Goal: Transaction & Acquisition: Obtain resource

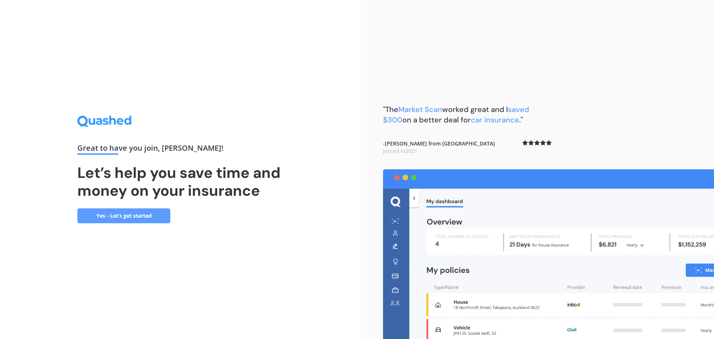
click at [137, 216] on link "Yes - Let’s get started" at bounding box center [123, 215] width 93 height 15
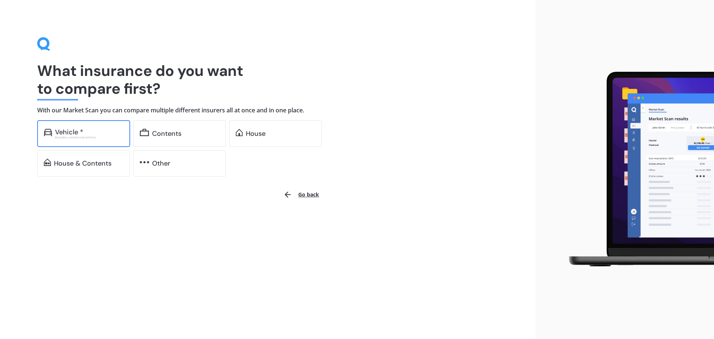
click at [78, 133] on div "Vehicle *" at bounding box center [69, 131] width 28 height 7
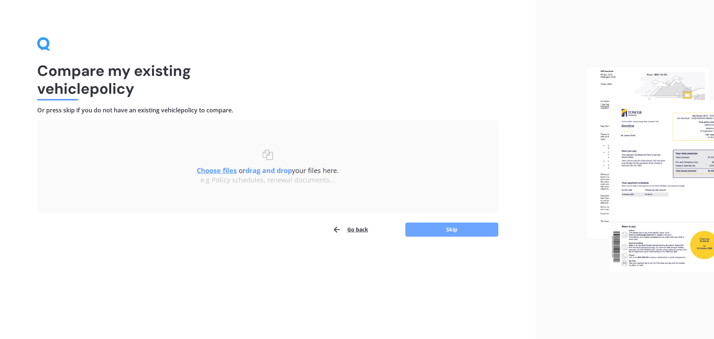
click at [467, 232] on button "Skip" at bounding box center [451, 229] width 93 height 14
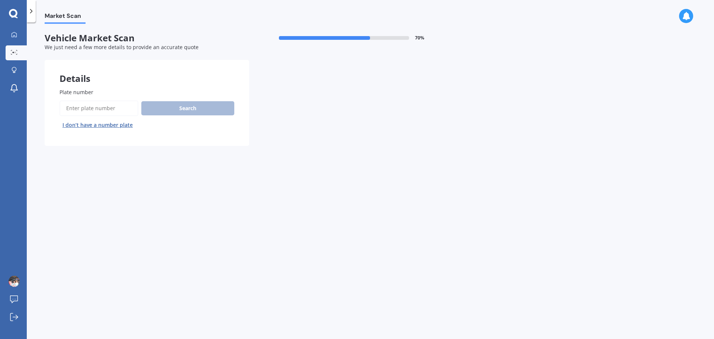
click at [69, 109] on input "Plate number" at bounding box center [98, 108] width 79 height 16
type input "QFF456"
click at [199, 109] on button "Search" at bounding box center [187, 108] width 93 height 14
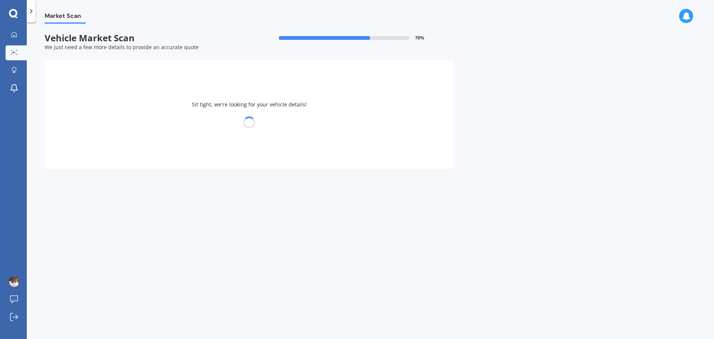
select select "HYUNDAI"
select select "KONA"
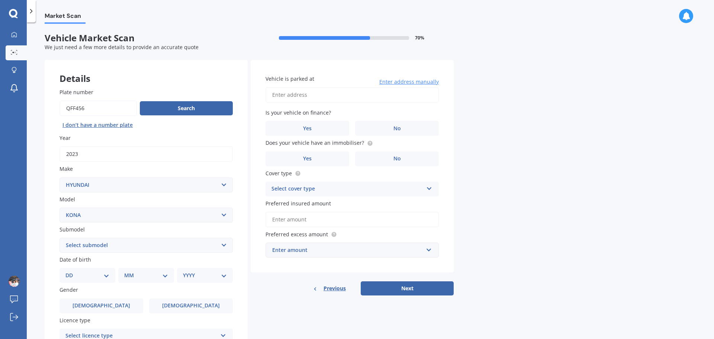
click at [225, 244] on select "Select submodel 1.6 HYBRID Elite 2W 1.6 Hybrid Limited N 1.6 Turbo AWD 2.0 2WD …" at bounding box center [145, 245] width 173 height 15
select select "2.0 2WD"
click at [59, 238] on select "Select submodel 1.6 HYBRID Elite 2W 1.6 Hybrid Limited N 1.6 Turbo AWD 2.0 2WD …" at bounding box center [145, 245] width 173 height 15
click at [107, 275] on select "DD 01 02 03 04 05 06 07 08 09 10 11 12 13 14 15 16 17 18 19 20 21 22 23 24 25 2…" at bounding box center [87, 275] width 44 height 8
select select "22"
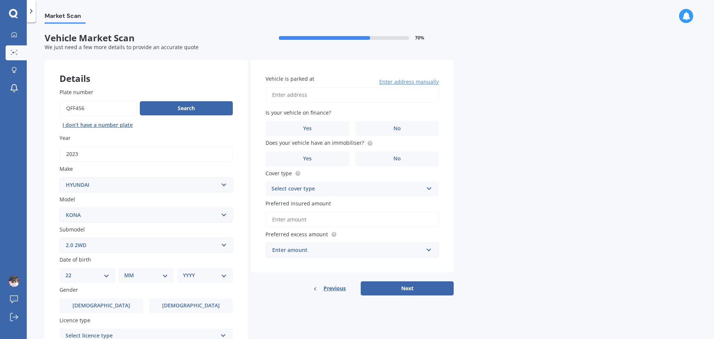
click at [71, 271] on select "DD 01 02 03 04 05 06 07 08 09 10 11 12 13 14 15 16 17 18 19 20 21 22 23 24 25 2…" at bounding box center [87, 275] width 44 height 8
click at [165, 276] on select "MM 01 02 03 04 05 06 07 08 09 10 11 12" at bounding box center [147, 275] width 41 height 8
select select "09"
click at [127, 271] on select "MM 01 02 03 04 05 06 07 08 09 10 11 12" at bounding box center [147, 275] width 41 height 8
click at [107, 276] on select "DD 01 02 03 04 05 06 07 08 09 10 11 12 13 14 15 16 17 18 19 20 21 22 23 24 25 2…" at bounding box center [91, 275] width 41 height 8
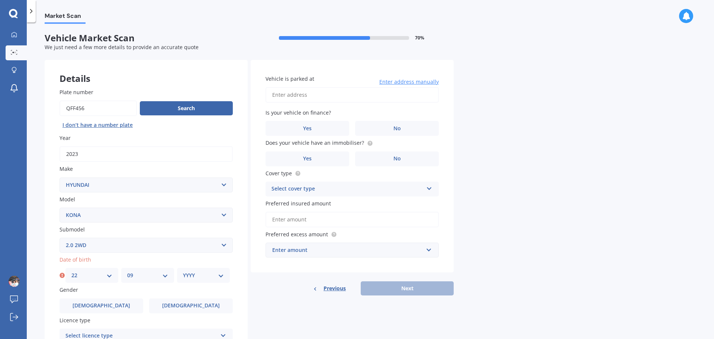
click at [240, 284] on div "Plate number Search I don’t have a number plate Year [DATE] Make Select make AC…" at bounding box center [146, 245] width 203 height 345
click at [221, 275] on select "YYYY 2025 2024 2023 2022 2021 2020 2019 2018 2017 2016 2015 2014 2013 2012 2011…" at bounding box center [203, 275] width 41 height 8
select select "1960"
click at [183, 271] on select "YYYY 2025 2024 2023 2022 2021 2020 2019 2018 2017 2016 2015 2014 2013 2012 2011…" at bounding box center [203, 275] width 41 height 8
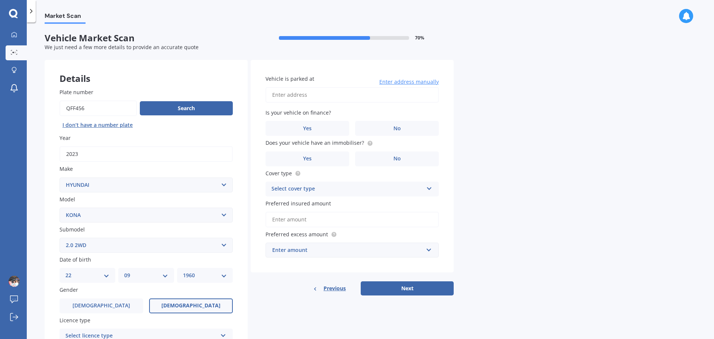
click at [200, 307] on span "[DEMOGRAPHIC_DATA]" at bounding box center [190, 305] width 59 height 6
click at [0, 0] on input "[DEMOGRAPHIC_DATA]" at bounding box center [0, 0] width 0 height 0
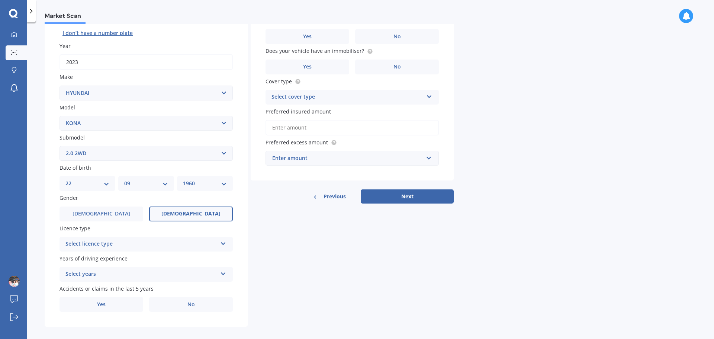
scroll to position [99, 0]
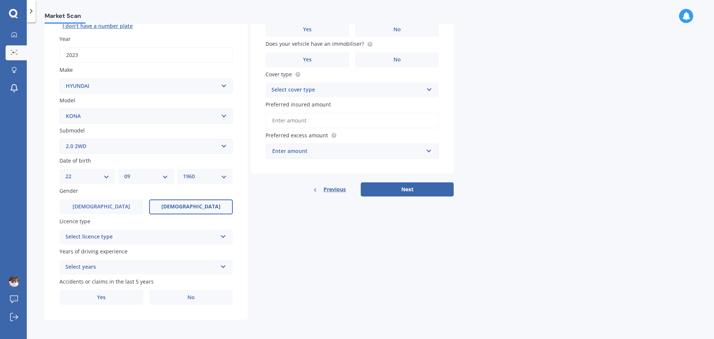
click at [223, 236] on icon at bounding box center [223, 234] width 6 height 5
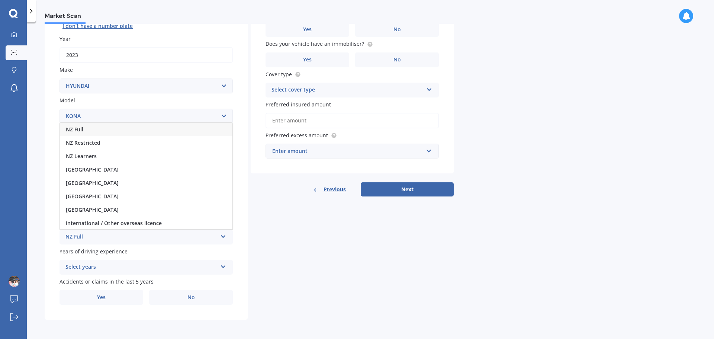
click at [120, 132] on div "NZ Full" at bounding box center [146, 129] width 173 height 13
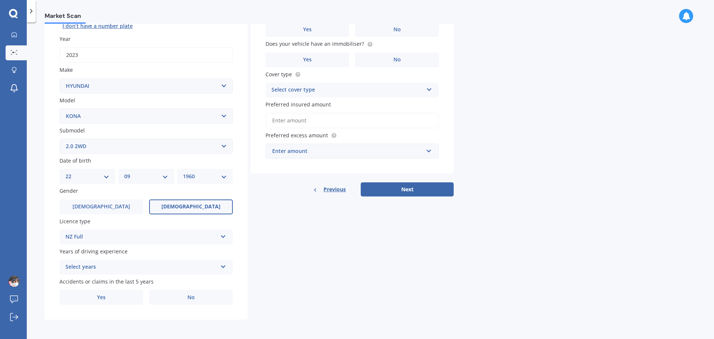
click at [219, 265] on div "Select years 5 or more years 4 years 3 years 2 years 1 year" at bounding box center [145, 267] width 173 height 15
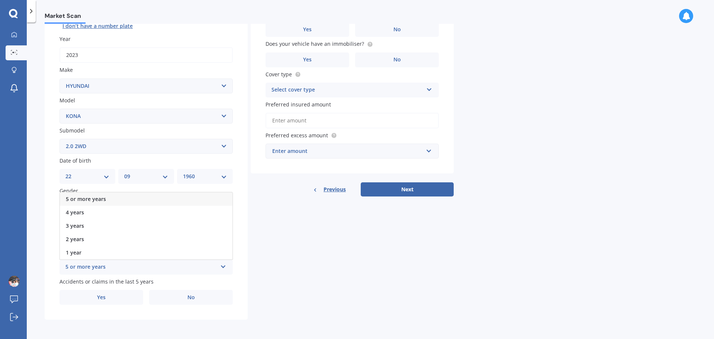
click at [98, 199] on span "5 or more years" at bounding box center [86, 198] width 40 height 7
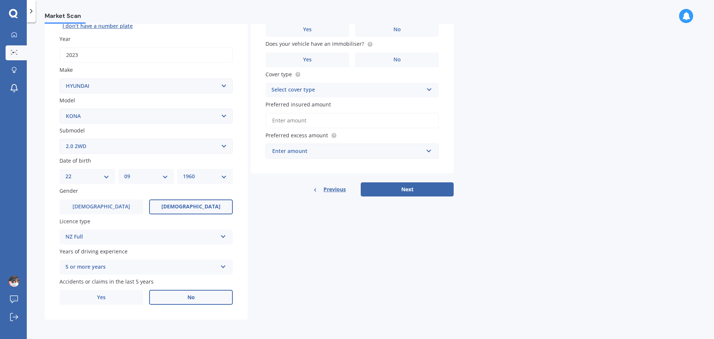
click at [204, 299] on label "No" at bounding box center [191, 297] width 84 height 15
click at [0, 0] on input "No" at bounding box center [0, 0] width 0 height 0
click at [312, 58] on span "Yes" at bounding box center [307, 60] width 9 height 6
click at [0, 0] on input "Yes" at bounding box center [0, 0] width 0 height 0
click at [431, 89] on icon at bounding box center [429, 88] width 6 height 5
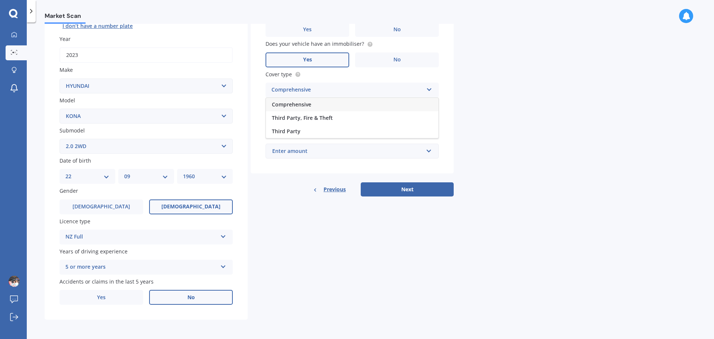
click at [289, 106] on span "Comprehensive" at bounding box center [291, 104] width 39 height 7
click at [428, 151] on input "text" at bounding box center [349, 151] width 167 height 14
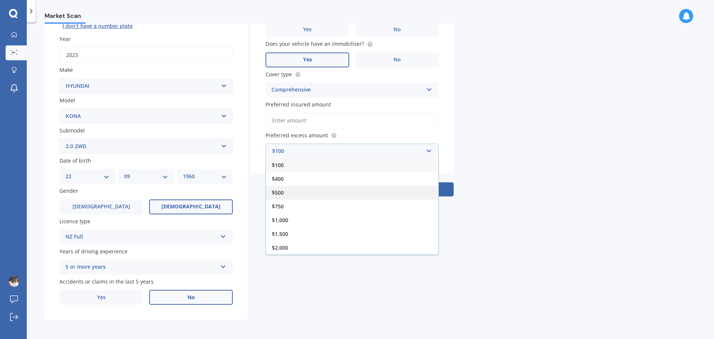
click at [290, 194] on div "$500" at bounding box center [352, 193] width 173 height 14
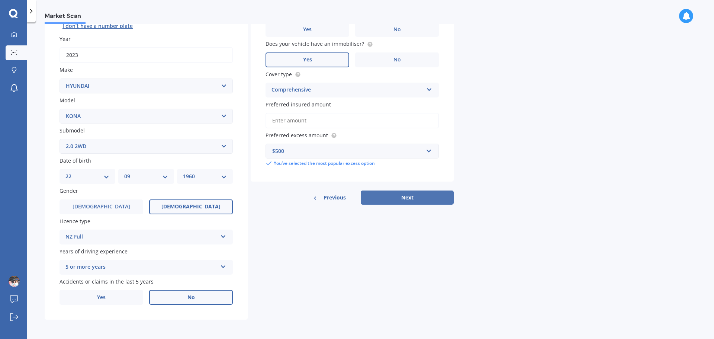
click at [413, 198] on button "Next" at bounding box center [407, 197] width 93 height 14
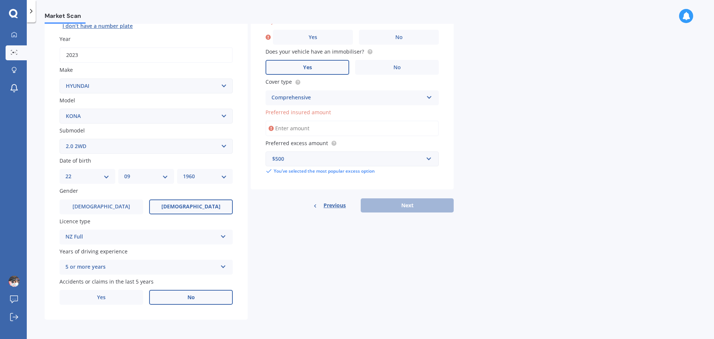
scroll to position [51, 0]
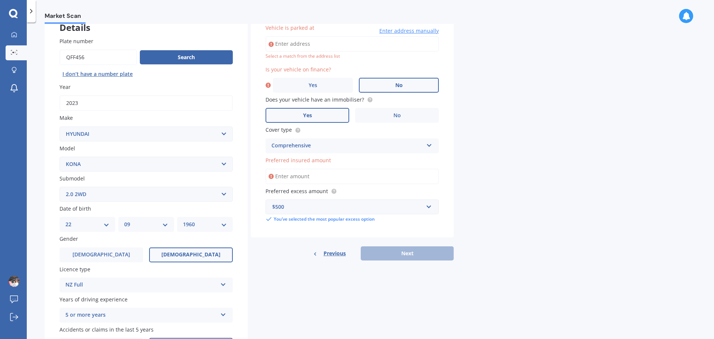
click at [417, 85] on label "No" at bounding box center [399, 85] width 80 height 15
click at [0, 0] on input "No" at bounding box center [0, 0] width 0 height 0
click at [288, 44] on input "Vehicle is parked at" at bounding box center [351, 44] width 173 height 16
type input "124 [PERSON_NAME] Drive TemukaTimaru 7920"
click at [314, 177] on input "Preferred insured amount" at bounding box center [351, 176] width 173 height 16
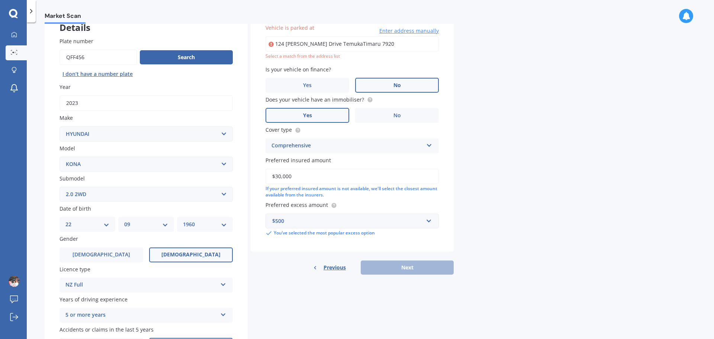
type input "$30,000"
click at [576, 241] on div "Market Scan Vehicle Market Scan 70 % We just need a few more details to provide…" at bounding box center [370, 182] width 687 height 316
click at [424, 84] on label "No" at bounding box center [397, 85] width 84 height 15
click at [0, 0] on input "No" at bounding box center [0, 0] width 0 height 0
click at [330, 117] on label "Yes" at bounding box center [307, 115] width 84 height 15
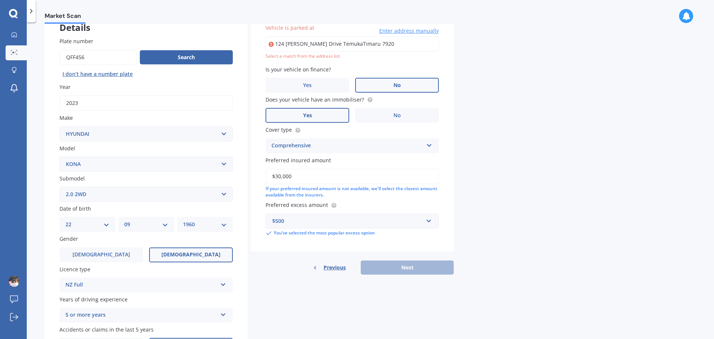
click at [0, 0] on input "Yes" at bounding box center [0, 0] width 0 height 0
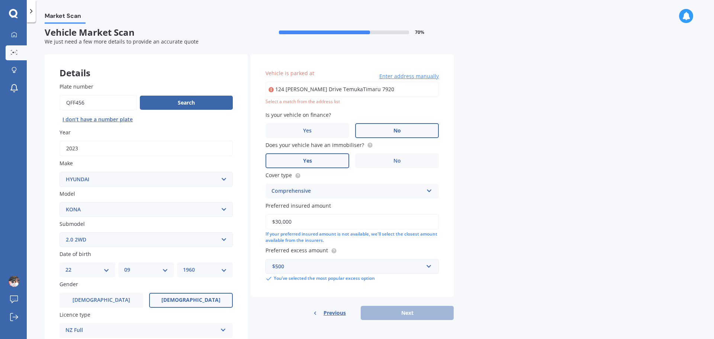
scroll to position [0, 0]
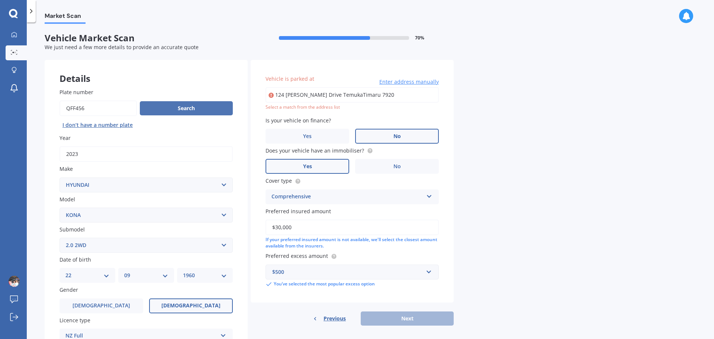
click at [213, 110] on button "Search" at bounding box center [186, 108] width 93 height 14
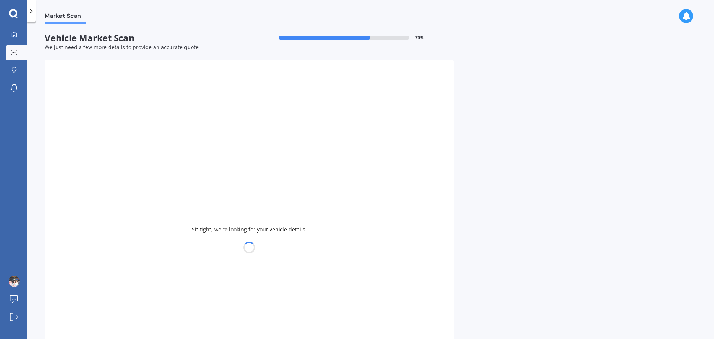
select select
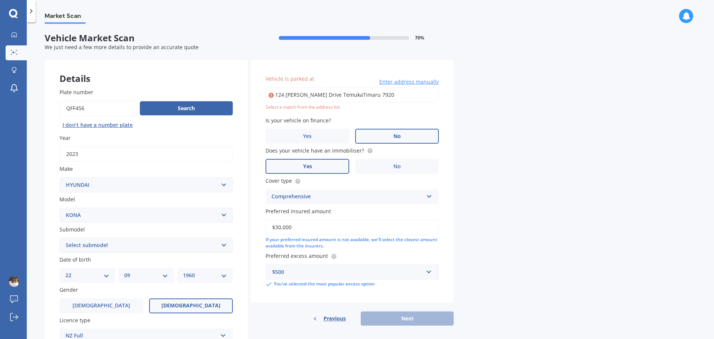
click at [397, 95] on input "124 [PERSON_NAME] Drive TemukaTimaru 7920" at bounding box center [351, 95] width 173 height 16
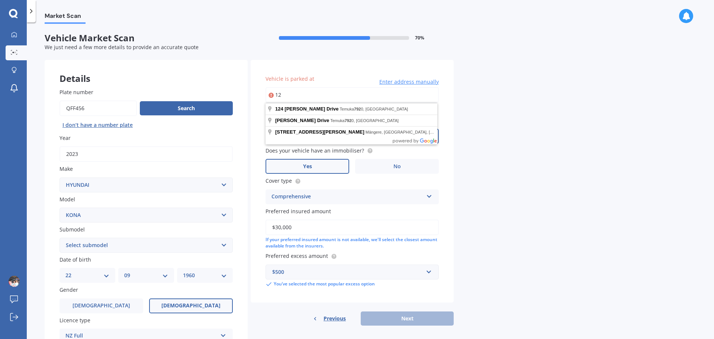
type input "1"
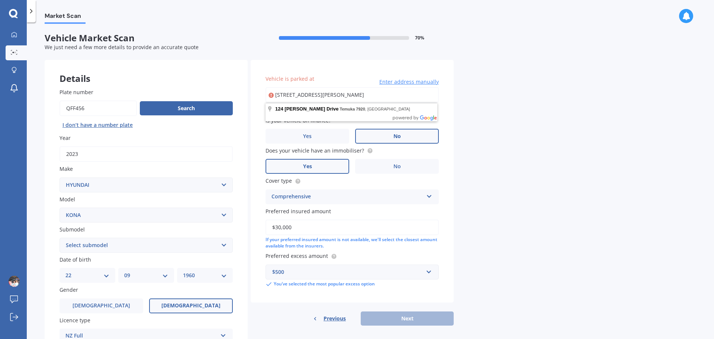
type input "[STREET_ADDRESS][PERSON_NAME]"
click at [628, 138] on div "Market Scan Vehicle Market Scan 70 % We just need a few more details to provide…" at bounding box center [370, 182] width 687 height 316
click at [423, 82] on span "Enter address manually" at bounding box center [408, 81] width 59 height 7
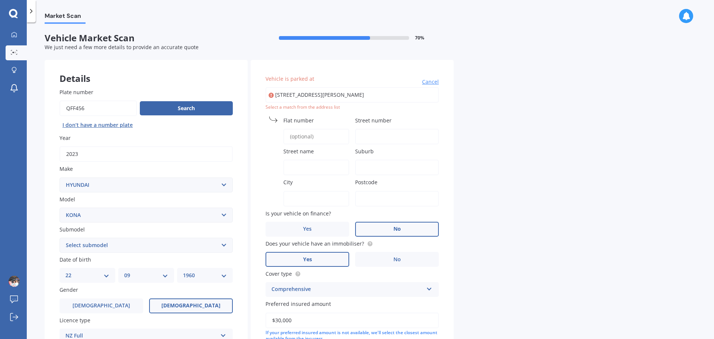
click at [373, 136] on input "Street number" at bounding box center [397, 137] width 84 height 16
type input "124"
type input "[PERSON_NAME] Drive"
type input "Timaru"
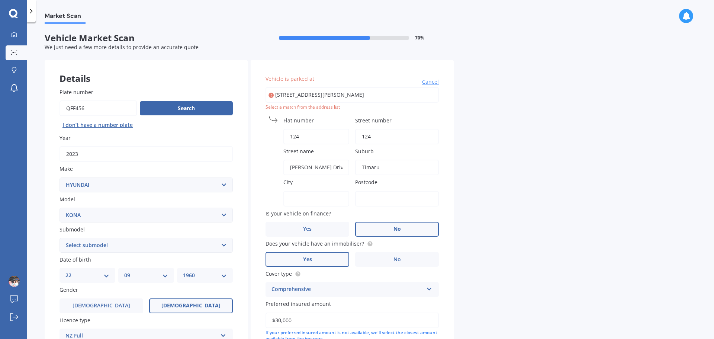
type input "Timaru"
type input "7920"
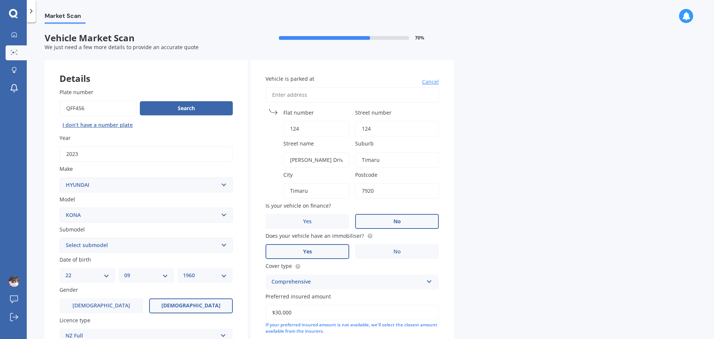
click at [621, 217] on div "Market Scan Vehicle Market Scan 70 % We just need a few more details to provide…" at bounding box center [370, 182] width 687 height 316
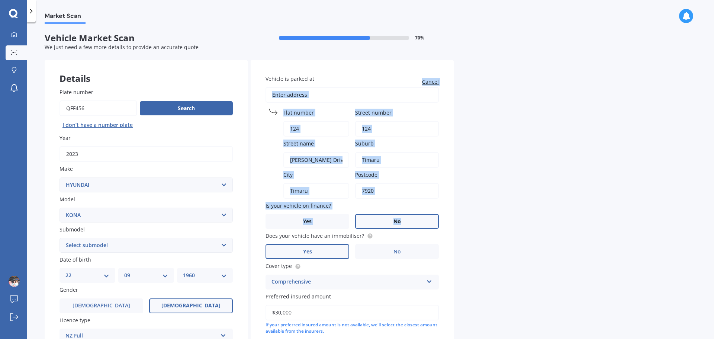
drag, startPoint x: 705, startPoint y: 93, endPoint x: 714, endPoint y: 229, distance: 136.7
click at [714, 229] on div "Market Scan Vehicle Market Scan 70 % We just need a few more details to provide…" at bounding box center [370, 182] width 687 height 316
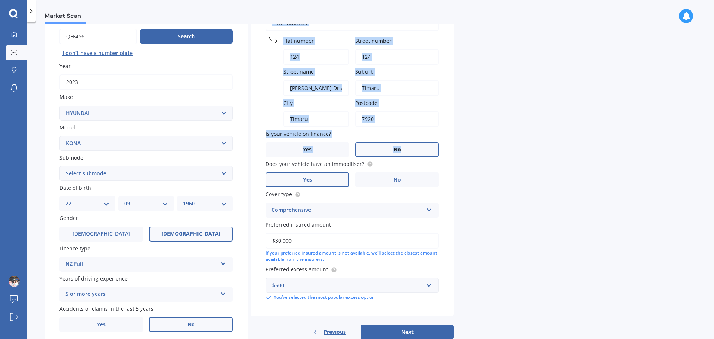
scroll to position [99, 0]
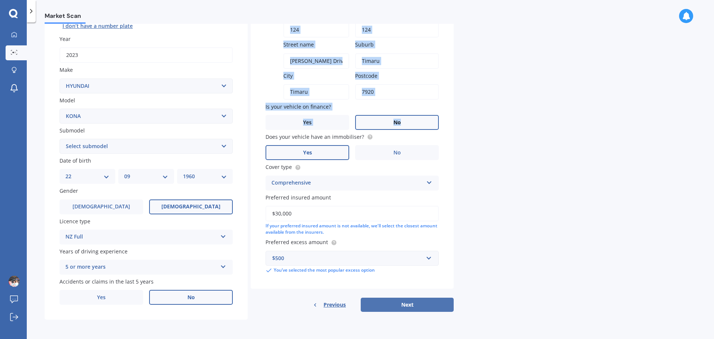
click at [434, 308] on button "Next" at bounding box center [407, 304] width 93 height 14
click at [225, 146] on select "Select submodel 1.6 HYBRID Elite 2W 1.6 Hybrid Limited N 1.6 Turbo AWD 2.0 2WD …" at bounding box center [145, 146] width 173 height 15
select select "2.0 2WD"
click at [59, 139] on select "Select submodel 1.6 HYBRID Elite 2W 1.6 Hybrid Limited N 1.6 Turbo AWD 2.0 2WD …" at bounding box center [145, 146] width 173 height 15
click at [429, 305] on button "Next" at bounding box center [407, 304] width 93 height 14
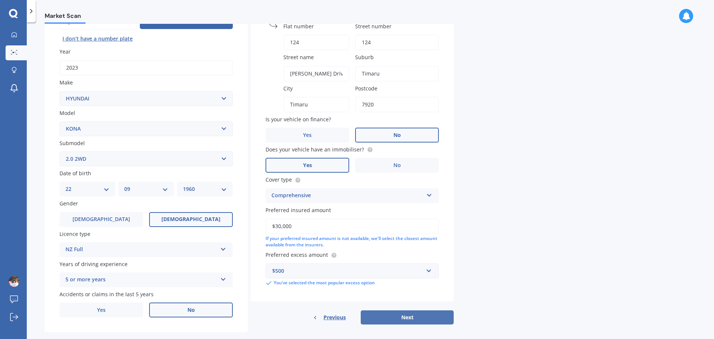
select select "22"
select select "09"
select select "1960"
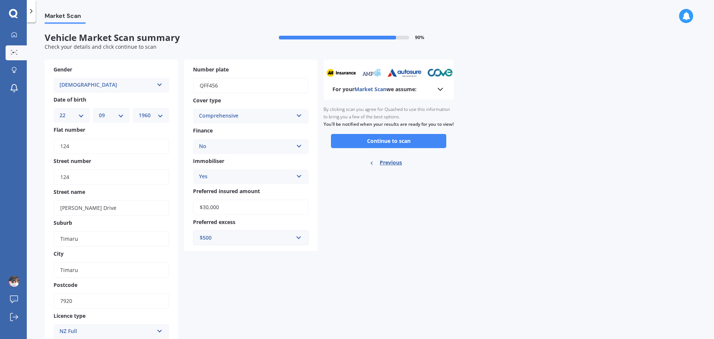
scroll to position [0, 0]
click at [418, 148] on button "Continue to scan" at bounding box center [388, 141] width 115 height 14
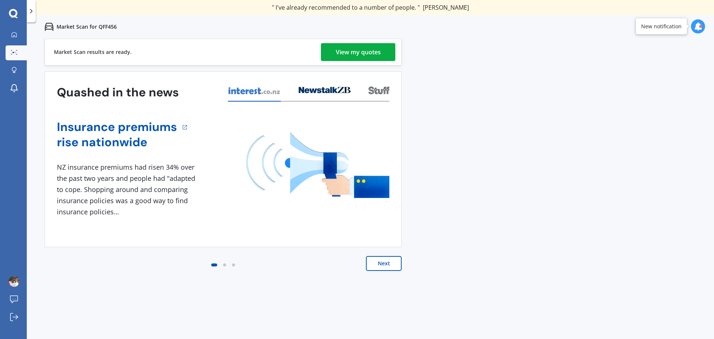
click at [368, 51] on div "View my quotes" at bounding box center [358, 52] width 45 height 18
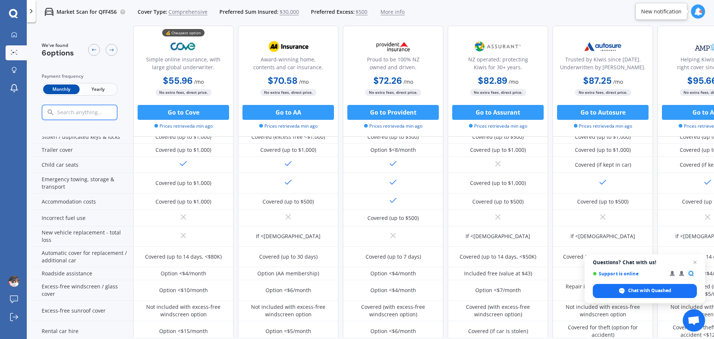
scroll to position [144, 0]
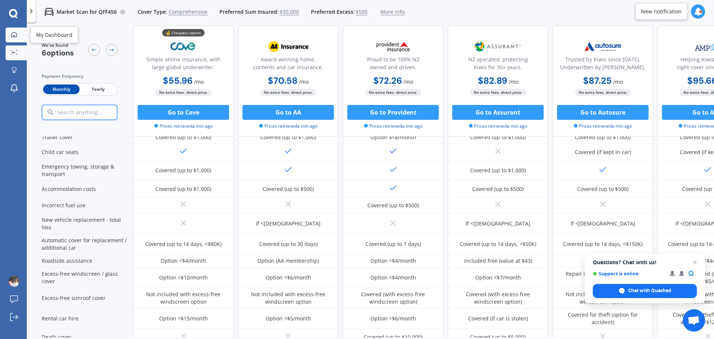
click at [15, 34] on icon at bounding box center [14, 35] width 6 height 6
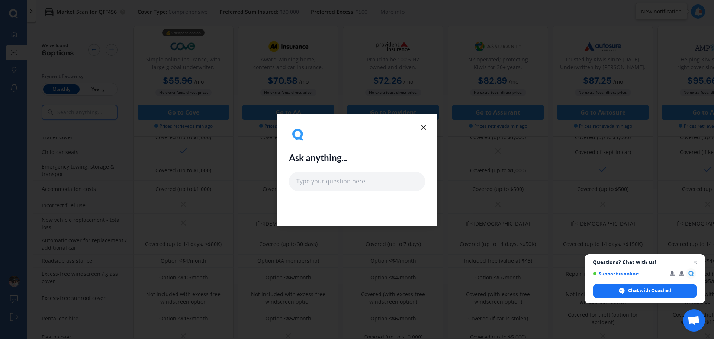
click at [422, 126] on line at bounding box center [423, 127] width 4 height 4
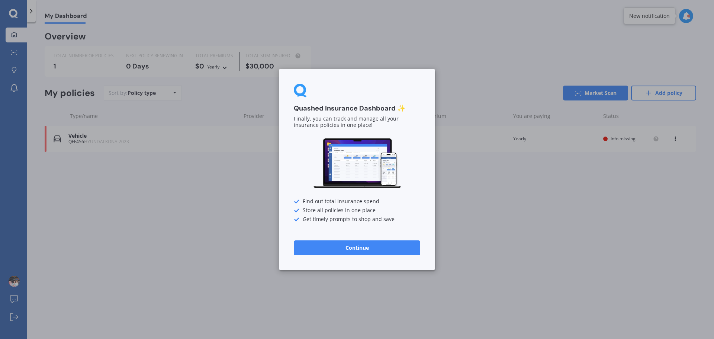
click at [363, 253] on button "Continue" at bounding box center [357, 247] width 126 height 15
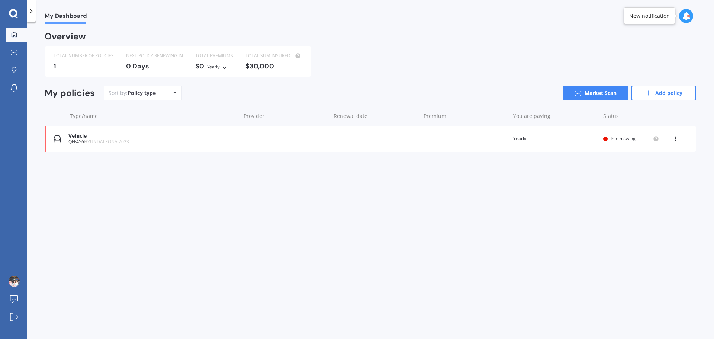
click at [174, 92] on icon at bounding box center [174, 92] width 3 height 4
click at [12, 12] on icon at bounding box center [13, 14] width 9 height 10
click at [15, 52] on circle at bounding box center [15, 52] width 1 height 1
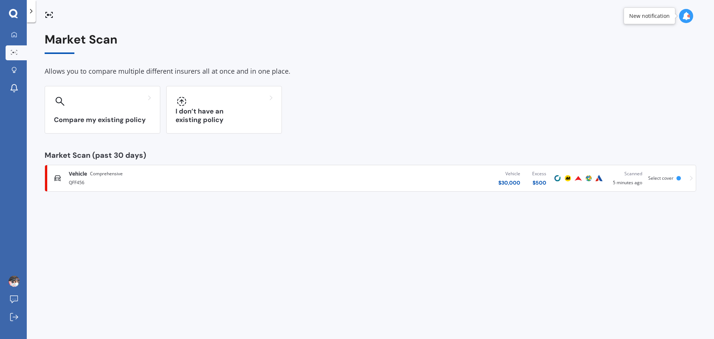
click at [32, 11] on polyline at bounding box center [31, 11] width 2 height 4
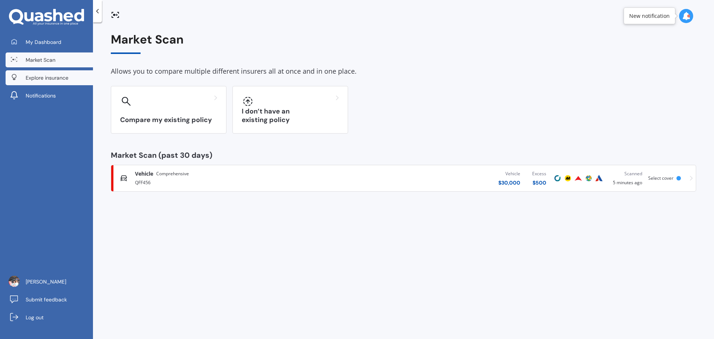
click at [52, 77] on span "Explore insurance" at bounding box center [47, 77] width 43 height 7
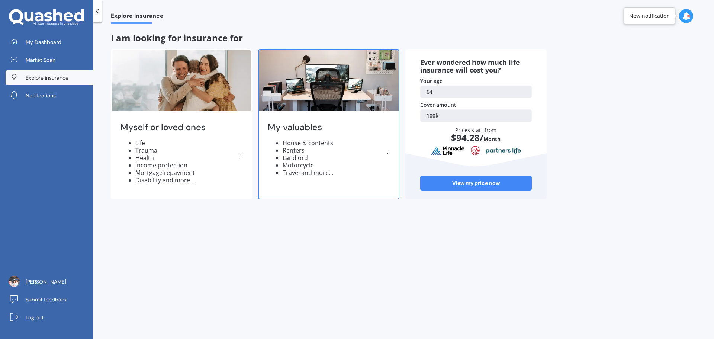
click at [310, 131] on h2 "My valuables" at bounding box center [326, 128] width 116 height 12
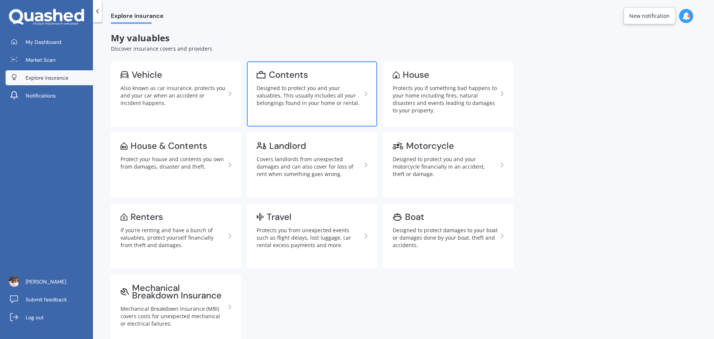
click at [305, 93] on div "Designed to protect you and your valuables. This usually includes all your belo…" at bounding box center [309, 95] width 105 height 22
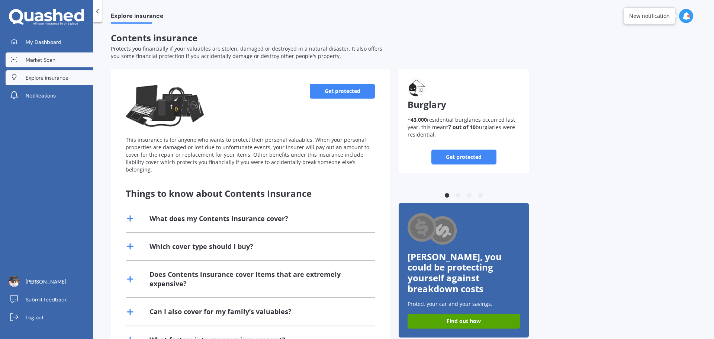
click at [37, 61] on span "Market Scan" at bounding box center [41, 59] width 30 height 7
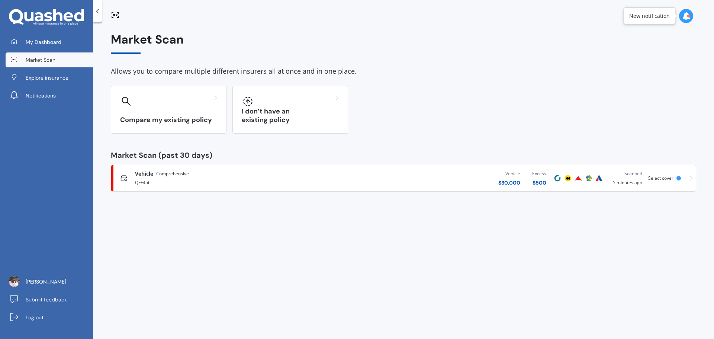
click at [686, 17] on icon at bounding box center [686, 16] width 8 height 8
